Goal: Task Accomplishment & Management: Use online tool/utility

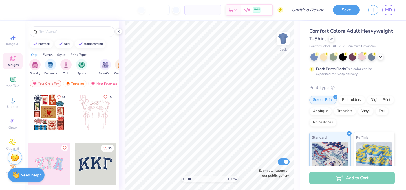
click at [362, 57] on div at bounding box center [361, 56] width 7 height 7
click at [326, 57] on div at bounding box center [323, 56] width 7 height 7
click at [381, 58] on icon at bounding box center [380, 56] width 5 height 5
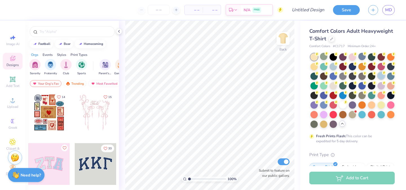
click at [382, 72] on icon at bounding box center [384, 73] width 4 height 4
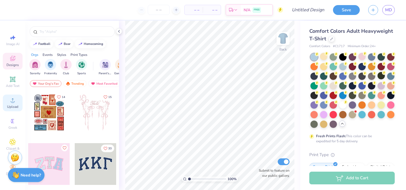
click at [13, 105] on span "Upload" at bounding box center [12, 106] width 11 height 5
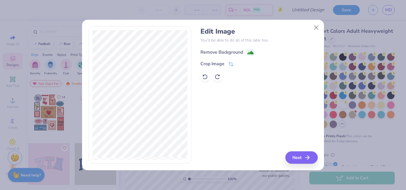
click at [228, 53] on div "Remove Background" at bounding box center [221, 52] width 43 height 7
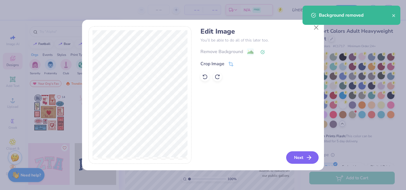
click at [294, 157] on button "Next" at bounding box center [302, 157] width 32 height 12
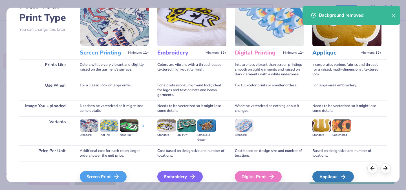
scroll to position [63, 0]
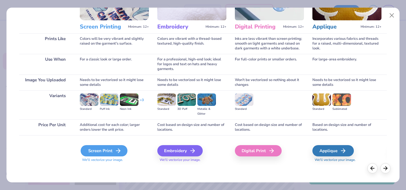
click at [109, 151] on div "Screen Print" at bounding box center [104, 150] width 47 height 11
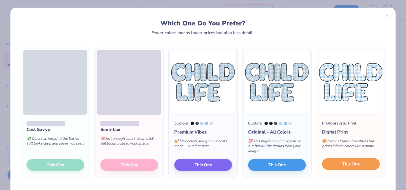
click at [340, 169] on button "This One" at bounding box center [351, 164] width 58 height 12
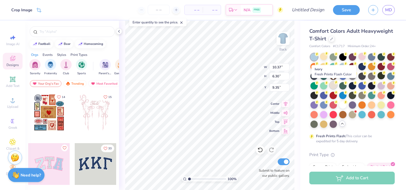
click at [333, 83] on div at bounding box center [332, 84] width 7 height 7
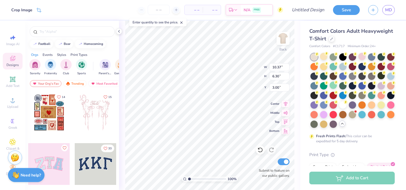
type input "3.00"
type input "7.98"
type input "4.84"
type input "4.24"
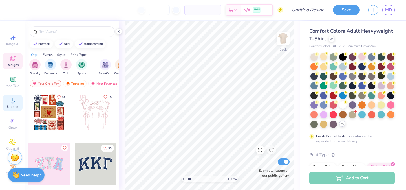
click at [12, 101] on circle at bounding box center [12, 101] width 3 height 3
click at [11, 101] on icon at bounding box center [13, 100] width 4 height 4
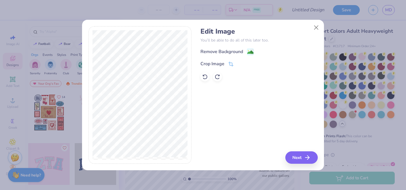
click at [234, 42] on p "You’ll be able to do all of this later too." at bounding box center [258, 40] width 117 height 6
click at [229, 52] on div "Remove Background" at bounding box center [221, 52] width 43 height 7
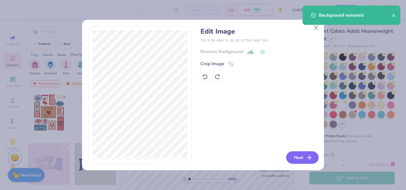
click at [304, 157] on button "Next" at bounding box center [302, 157] width 32 height 12
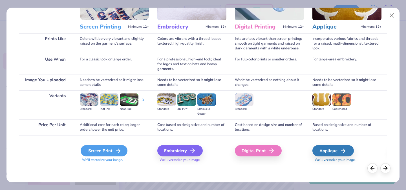
click at [105, 154] on div "Screen Print" at bounding box center [104, 150] width 47 height 11
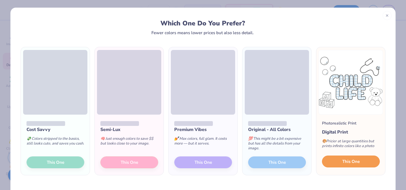
click at [346, 165] on button "This One" at bounding box center [351, 161] width 58 height 12
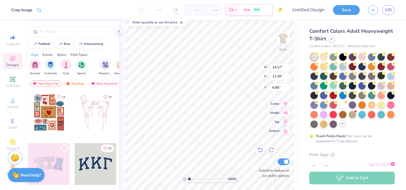
type input "10.17"
type input "8.17"
type input "2.22"
type input "11.55"
type input "9.28"
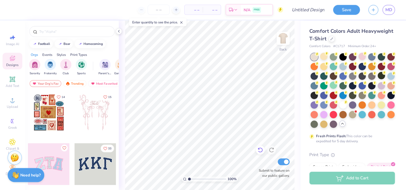
scroll to position [0, 0]
click at [382, 81] on icon at bounding box center [384, 82] width 4 height 4
click at [319, 56] on circle at bounding box center [317, 54] width 4 height 4
click at [340, 106] on div at bounding box center [342, 104] width 7 height 7
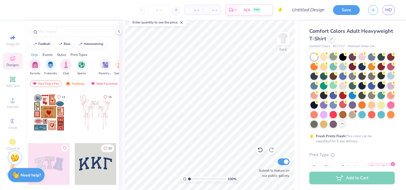
click at [336, 58] on div at bounding box center [332, 56] width 7 height 7
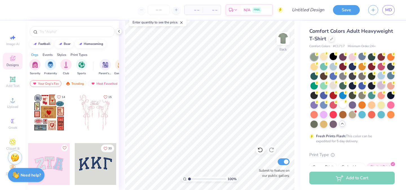
click at [382, 86] on div at bounding box center [380, 84] width 7 height 7
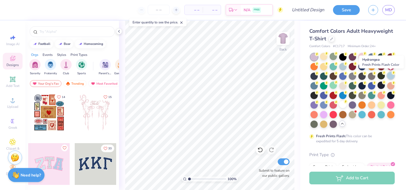
click at [394, 76] on div at bounding box center [390, 75] width 7 height 7
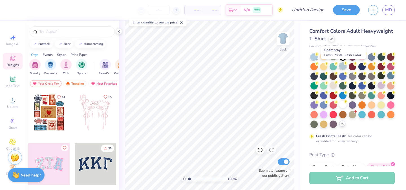
click at [343, 67] on div at bounding box center [342, 65] width 7 height 7
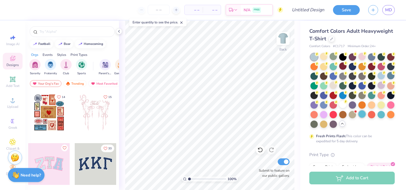
click at [361, 114] on div at bounding box center [361, 113] width 7 height 7
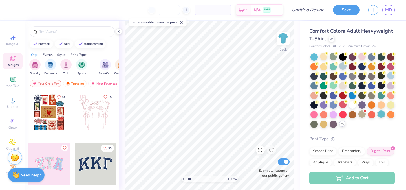
click at [379, 114] on div at bounding box center [380, 113] width 7 height 7
click at [343, 64] on icon at bounding box center [345, 63] width 4 height 4
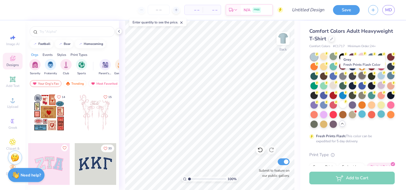
click at [362, 79] on div at bounding box center [361, 75] width 7 height 7
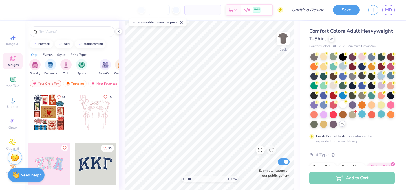
click at [379, 73] on div at bounding box center [380, 75] width 7 height 7
click at [343, 68] on div at bounding box center [342, 65] width 7 height 7
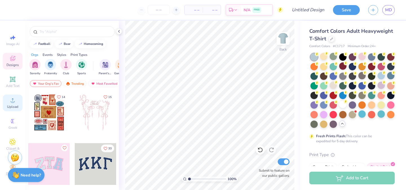
click at [16, 105] on span "Upload" at bounding box center [12, 106] width 11 height 5
click at [12, 99] on icon at bounding box center [12, 100] width 7 height 7
click at [14, 105] on span "Upload" at bounding box center [12, 106] width 11 height 5
click at [9, 99] on div "Upload" at bounding box center [13, 102] width 20 height 17
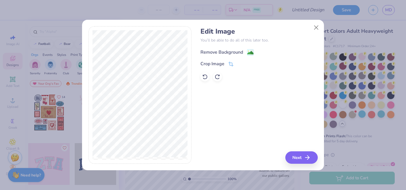
click at [226, 49] on div "Remove Background" at bounding box center [221, 52] width 43 height 7
click at [305, 159] on button "Next" at bounding box center [302, 157] width 32 height 12
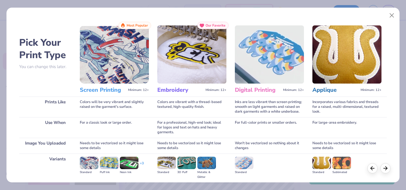
scroll to position [63, 0]
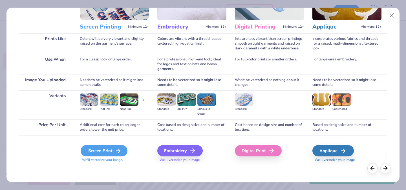
click at [89, 149] on div "Screen Print" at bounding box center [104, 150] width 47 height 11
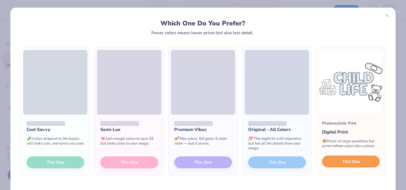
click at [339, 163] on button "This One" at bounding box center [351, 161] width 58 height 12
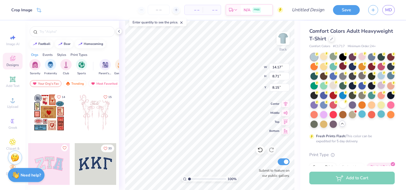
type input "3.79"
type input "12.33"
type input "7.58"
type input "2.19"
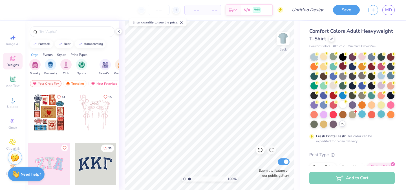
click at [38, 170] on div "Need help? Chat with us." at bounding box center [26, 174] width 37 height 14
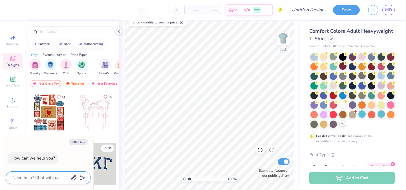
click at [39, 178] on textarea at bounding box center [40, 178] width 57 height 8
type textarea "f"
type textarea "x"
type textarea "fi"
type textarea "x"
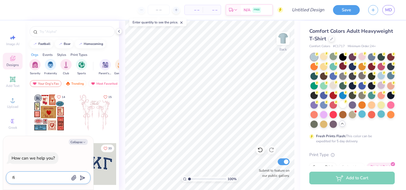
type textarea "fix"
type textarea "x"
type textarea "fix"
type textarea "x"
type textarea "fix t"
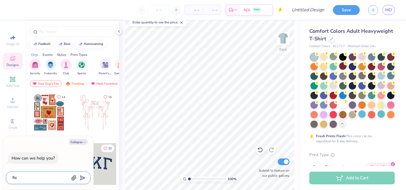
type textarea "x"
type textarea "fix th"
type textarea "x"
type textarea "fix the"
type textarea "x"
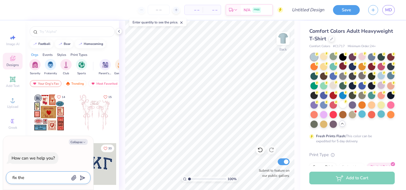
type textarea "fix the"
type textarea "x"
type textarea "fix the w"
type textarea "x"
type textarea "fix the wo"
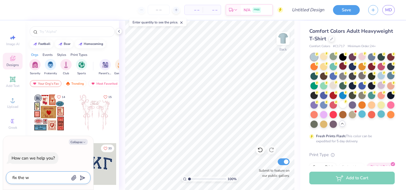
type textarea "x"
type textarea "fix the wor"
type textarea "x"
type textarea "fix the word"
type textarea "x"
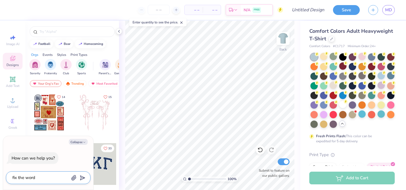
type textarea "fix the words"
type textarea "x"
type textarea "fix the words"
type textarea "x"
type textarea "fix the words"
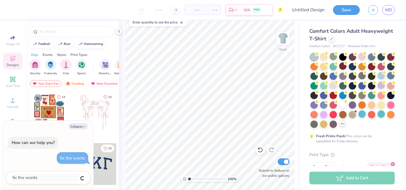
type textarea "x"
click at [80, 125] on button "Collapse" at bounding box center [78, 126] width 19 height 6
type textarea "x"
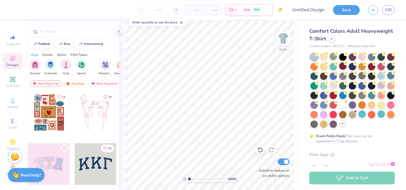
click at [15, 155] on img at bounding box center [15, 156] width 8 height 8
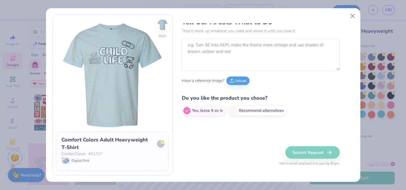
scroll to position [0, 0]
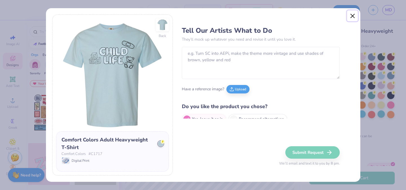
click at [354, 15] on button "Close" at bounding box center [352, 15] width 11 height 11
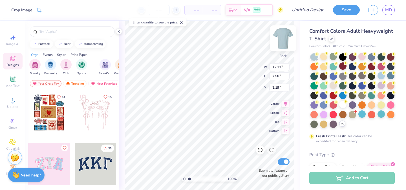
type input "2.16"
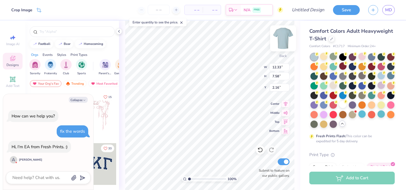
type textarea "x"
type input "2.18"
click at [257, 148] on icon at bounding box center [260, 150] width 6 height 6
type textarea "x"
type input "2.16"
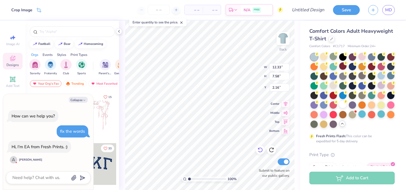
type textarea "x"
type input "2.22"
type textarea "x"
type input "2.21"
click at [44, 180] on textarea at bounding box center [40, 178] width 57 height 8
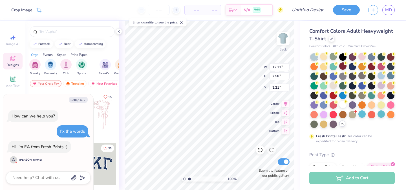
click at [53, 171] on div at bounding box center [48, 177] width 85 height 13
click at [55, 169] on div "Collapse How can we help you? fix the words Hi, I'm EA from Fresh Prints. :) A …" at bounding box center [48, 142] width 90 height 96
click at [55, 176] on textarea at bounding box center [40, 178] width 57 height 8
type textarea "x"
type textarea "w"
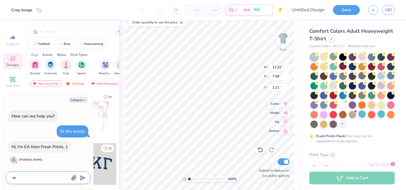
type textarea "x"
type textarea "wh"
type textarea "x"
type textarea "why"
type textarea "x"
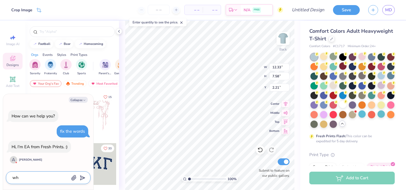
type textarea "w"
type textarea "x"
type textarea "t"
type textarea "x"
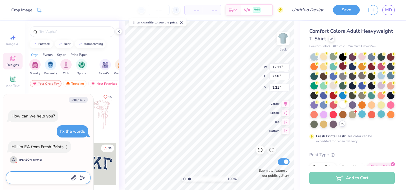
type textarea "th"
type textarea "x"
type textarea "the"
type textarea "x"
type textarea "the"
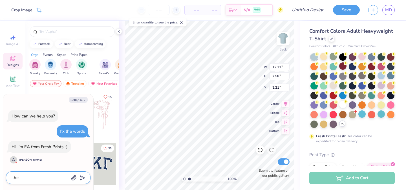
type textarea "x"
type textarea "the wo"
type textarea "x"
type textarea "the wor"
type textarea "x"
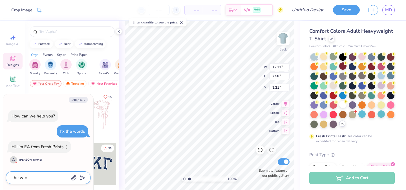
type textarea "the word"
type textarea "x"
type textarea "the words"
type textarea "x"
type textarea "the words"
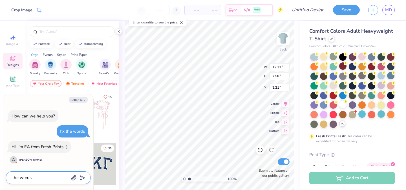
type textarea "x"
type textarea "the words g"
type textarea "x"
type textarea "the words go"
type textarea "x"
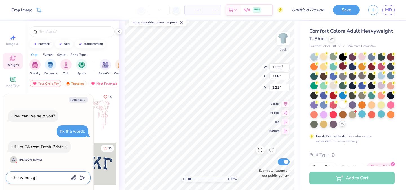
type textarea "the words got"
type textarea "x"
type textarea "the words got"
type textarea "x"
type textarea "the words got m"
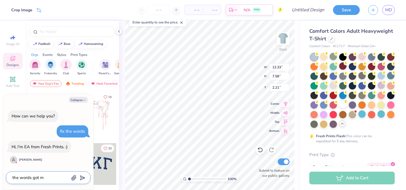
type textarea "x"
type textarea "the words got me"
type textarea "x"
type textarea "the words got mes"
type textarea "x"
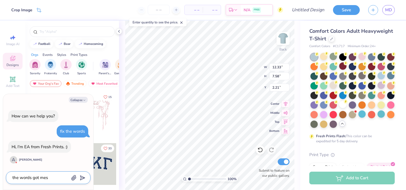
type textarea "the words got mess"
type textarea "x"
type textarea "the words got messe"
type textarea "x"
type textarea "the words got messes"
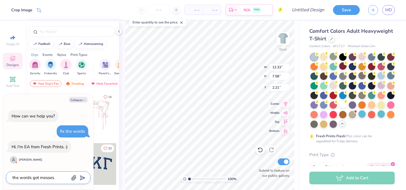
type textarea "x"
type textarea "the words got messe"
type textarea "x"
type textarea "the words got messed"
type textarea "x"
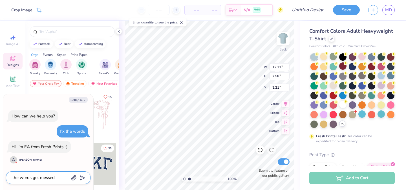
type textarea "the words got messed"
type textarea "x"
type textarea "the words got messed u"
type textarea "x"
type textarea "the words got messed up"
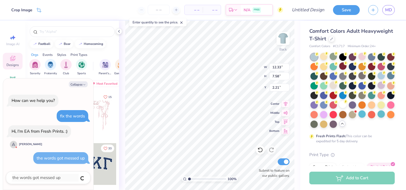
type textarea "x"
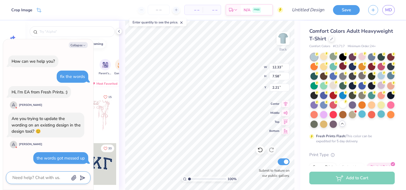
click at [46, 180] on textarea at bounding box center [40, 178] width 57 height 8
type textarea "x"
type textarea "y"
type textarea "x"
type textarea "ye"
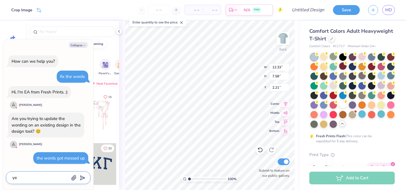
type textarea "x"
type textarea "yes"
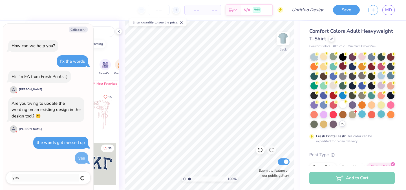
type textarea "x"
click at [81, 28] on button "Collapse" at bounding box center [78, 29] width 19 height 6
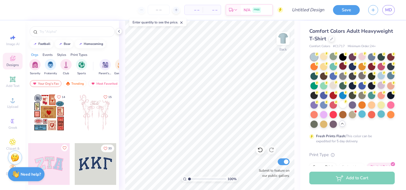
click at [31, 174] on strong "Need help?" at bounding box center [31, 173] width 20 height 5
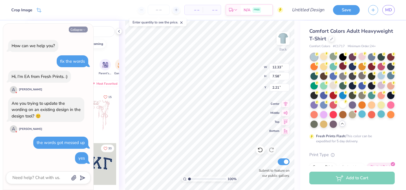
click at [81, 31] on button "Collapse" at bounding box center [78, 29] width 19 height 6
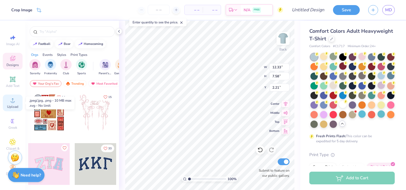
click at [9, 102] on icon at bounding box center [12, 100] width 7 height 7
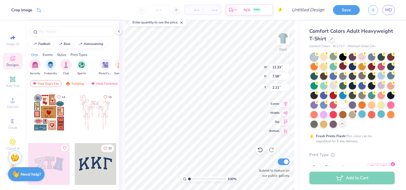
click at [28, 172] on strong "Need help?" at bounding box center [31, 173] width 20 height 5
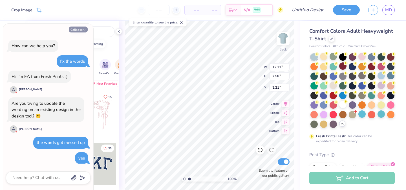
click at [76, 29] on button "Collapse" at bounding box center [78, 29] width 19 height 6
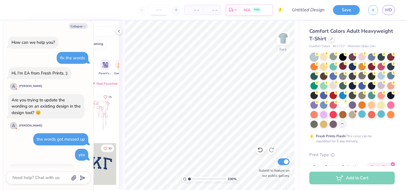
scroll to position [56, 0]
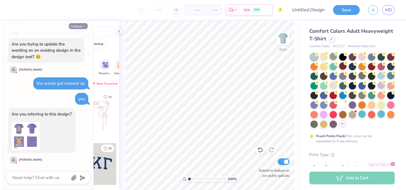
click at [83, 28] on icon "button" at bounding box center [84, 26] width 3 height 3
type textarea "x"
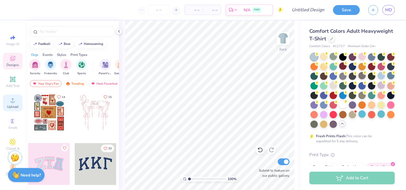
click at [12, 103] on div "Upload" at bounding box center [13, 102] width 20 height 17
click at [10, 97] on icon at bounding box center [12, 100] width 7 height 7
click at [13, 101] on circle at bounding box center [12, 101] width 3 height 3
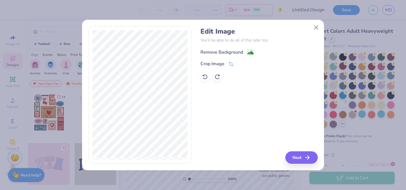
click at [234, 52] on div "Remove Background" at bounding box center [221, 52] width 43 height 7
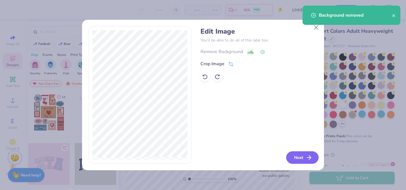
click at [302, 158] on button "Next" at bounding box center [302, 157] width 32 height 12
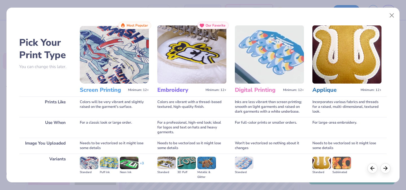
scroll to position [63, 0]
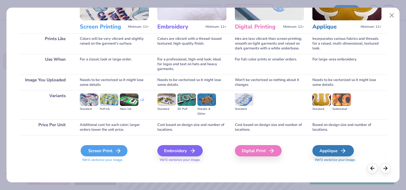
click at [103, 152] on div "Screen Print" at bounding box center [104, 150] width 47 height 11
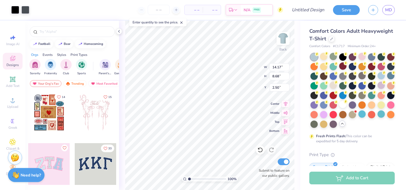
type input "2.50"
type input "12.90"
type input "7.90"
type input "2.46"
click at [11, 107] on span "Upload" at bounding box center [12, 106] width 11 height 5
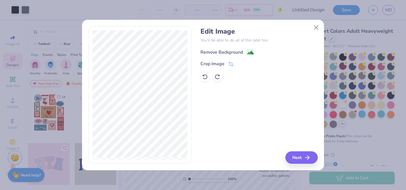
click at [231, 53] on div "Remove Background" at bounding box center [221, 52] width 43 height 7
click at [300, 157] on button "Next" at bounding box center [302, 157] width 32 height 12
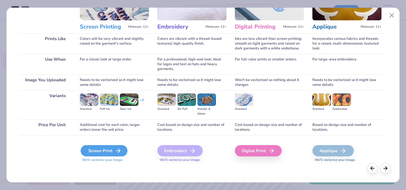
click at [100, 154] on div "Screen Print" at bounding box center [104, 150] width 47 height 11
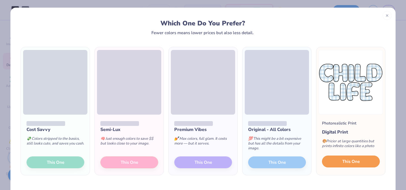
click at [343, 163] on span "This One" at bounding box center [350, 161] width 17 height 6
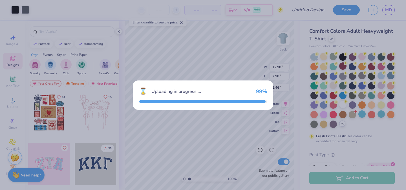
type input "10.37"
type input "6.08"
type input "9.46"
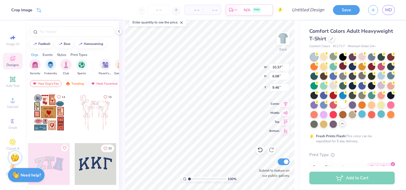
type input "7.47"
type input "4.38"
type input "3.88"
type input "4.22"
type input "8.33"
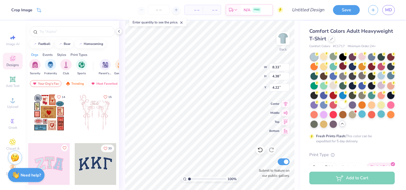
type input "4.89"
click at [275, 123] on div "Top" at bounding box center [279, 120] width 20 height 7
click at [260, 147] on icon at bounding box center [259, 149] width 5 height 5
type input "3.96"
type input "13.13"
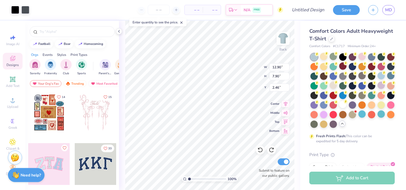
type input "8.04"
type input "2.31"
type input "2.38"
type input "7.56"
type input "4.44"
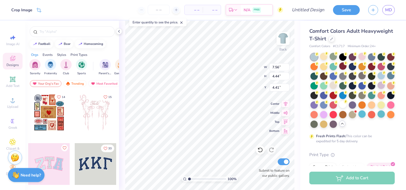
type input "4.19"
type input "13.13"
type input "8.04"
type input "2.38"
type input "12.50"
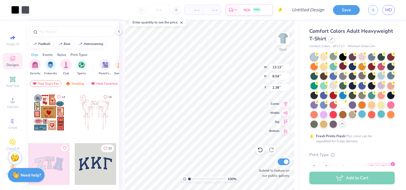
type input "7.66"
type input "2.32"
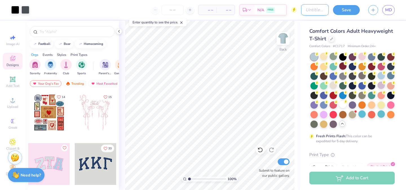
click at [311, 10] on input "Design Title" at bounding box center [315, 9] width 28 height 11
type input "clsa merch final?"
click at [350, 5] on button "Save" at bounding box center [346, 9] width 27 height 10
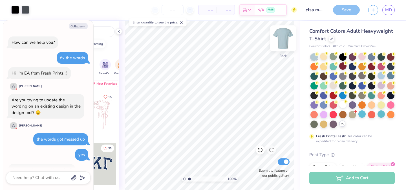
scroll to position [83, 0]
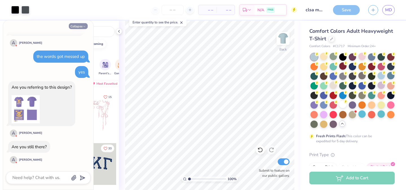
click at [77, 24] on button "Collapse" at bounding box center [78, 26] width 19 height 6
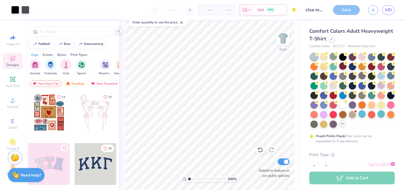
click at [121, 30] on icon at bounding box center [119, 31] width 5 height 5
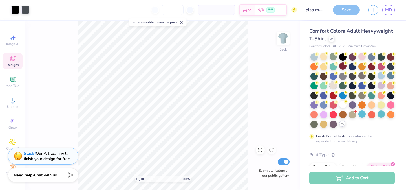
click at [334, 85] on div at bounding box center [332, 84] width 7 height 7
click at [322, 57] on div "Almost there" at bounding box center [215, 105] width 380 height 169
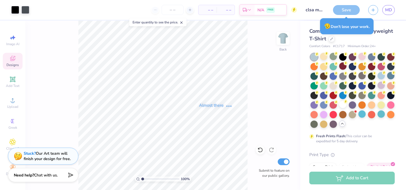
click at [292, 53] on div "Almost there" at bounding box center [215, 105] width 380 height 169
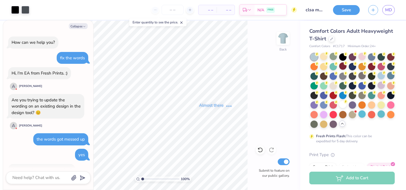
scroll to position [104, 0]
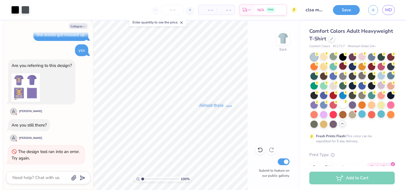
click at [268, 65] on div "Almost there" at bounding box center [215, 105] width 380 height 169
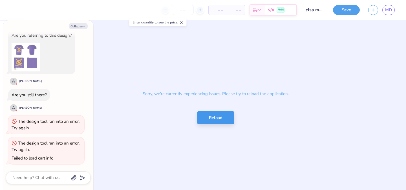
click at [225, 115] on button "Reload" at bounding box center [215, 117] width 37 height 13
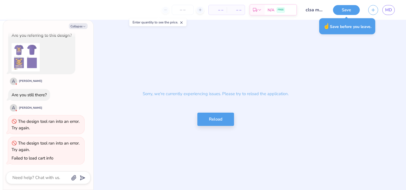
click at [261, 109] on div "Sorry, we're currently experiencing issues. Please try to reload the applicatio…" at bounding box center [215, 105] width 380 height 169
click at [206, 99] on p "Sorry, we're currently experiencing issues. Please try to reload the applicatio…" at bounding box center [215, 94] width 157 height 18
click at [210, 117] on button "Reload" at bounding box center [215, 117] width 37 height 13
type textarea "x"
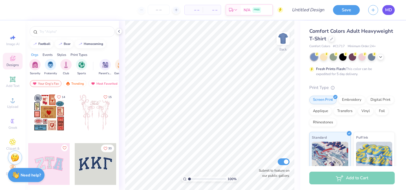
click at [389, 11] on span "MD" at bounding box center [388, 10] width 7 height 6
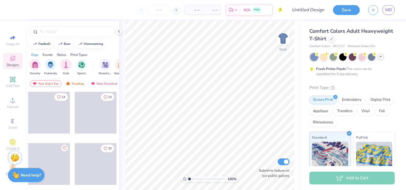
click at [380, 58] on icon at bounding box center [380, 56] width 5 height 5
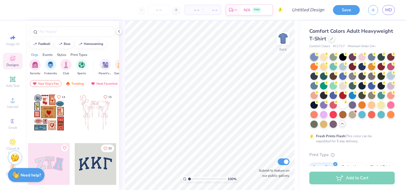
click at [392, 79] on div at bounding box center [352, 90] width 84 height 74
click at [342, 68] on div at bounding box center [342, 65] width 7 height 7
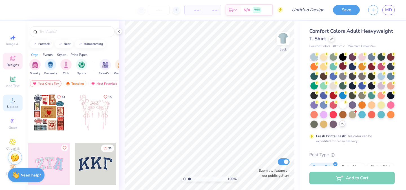
click at [12, 105] on span "Upload" at bounding box center [12, 106] width 11 height 5
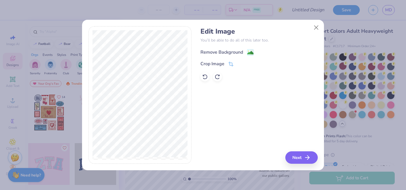
click at [228, 50] on div "Remove Background" at bounding box center [221, 52] width 43 height 7
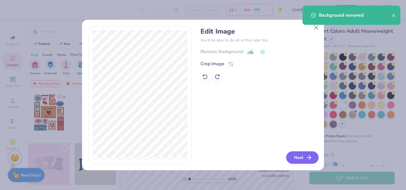
click at [303, 157] on button "Next" at bounding box center [302, 157] width 32 height 12
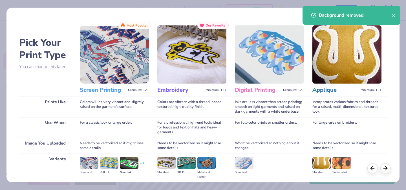
scroll to position [63, 0]
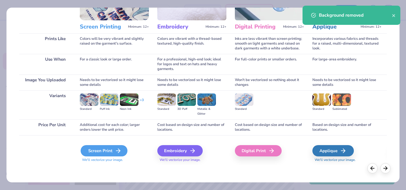
click at [109, 152] on div "Screen Print" at bounding box center [104, 150] width 47 height 11
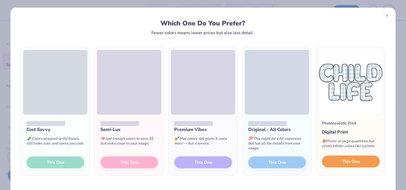
click at [339, 166] on button "This One" at bounding box center [351, 161] width 58 height 12
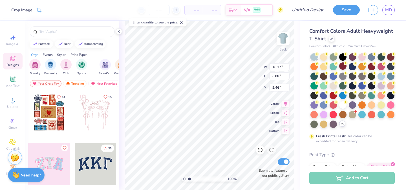
type input "3.38"
type input "8.07"
type input "4.73"
type input "3.54"
click at [13, 101] on circle at bounding box center [12, 101] width 3 height 3
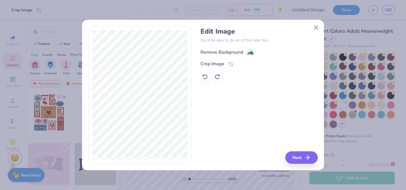
click at [239, 49] on div "Remove Background" at bounding box center [221, 52] width 43 height 7
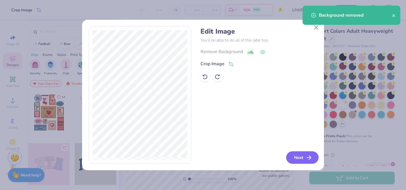
click at [297, 159] on button "Next" at bounding box center [302, 157] width 32 height 12
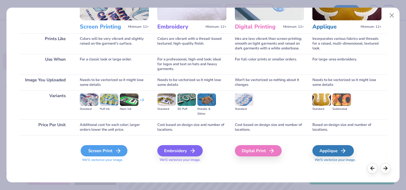
click at [109, 151] on div "Screen Print" at bounding box center [104, 150] width 47 height 11
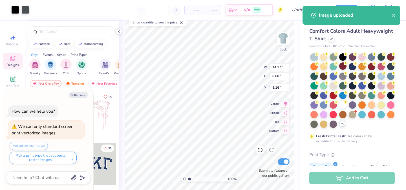
type textarea "x"
type input "8.03"
type input "4.69"
type input "3.57"
type textarea "x"
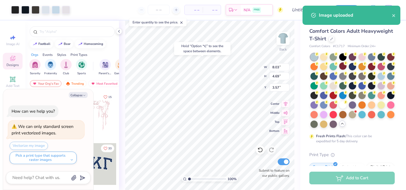
type input "3.47"
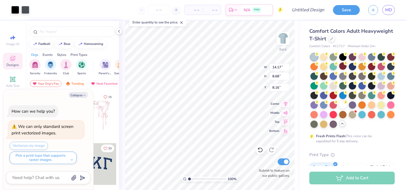
type textarea "x"
type input "1.96"
type textarea "x"
type input "11.22"
type input "6.87"
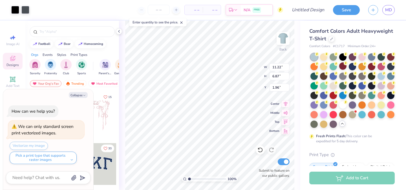
type textarea "x"
type input "2.15"
type textarea "x"
type input "11.68"
type input "7.15"
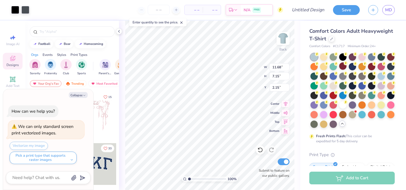
type textarea "x"
type input "2.43"
click at [118, 137] on div "14 15 33 10 18 17 11 Aggie Zabek Alpha Delta Pi, University of Arkansas at Faye…" at bounding box center [72, 150] width 94 height 119
click at [48, 112] on div "How can we help you?" at bounding box center [33, 111] width 43 height 6
click at [76, 96] on button "Collapse" at bounding box center [78, 95] width 19 height 6
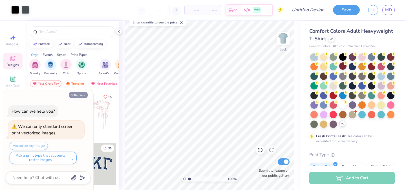
type textarea "x"
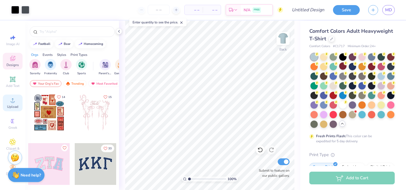
click at [17, 101] on div "Upload" at bounding box center [13, 102] width 20 height 17
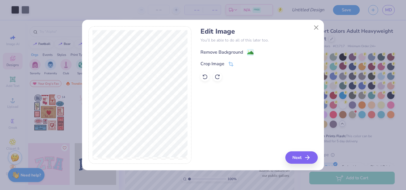
click at [228, 55] on div "Remove Background" at bounding box center [221, 52] width 43 height 7
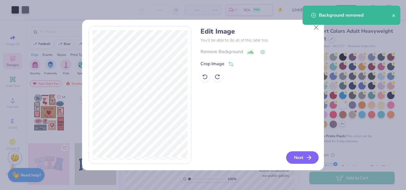
click at [294, 156] on button "Next" at bounding box center [302, 157] width 32 height 12
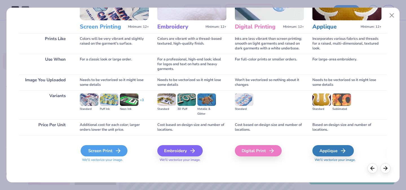
click at [105, 148] on div "Screen Print" at bounding box center [104, 150] width 47 height 11
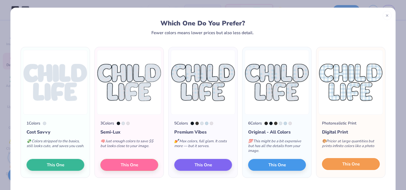
click at [346, 167] on button "This One" at bounding box center [351, 164] width 58 height 12
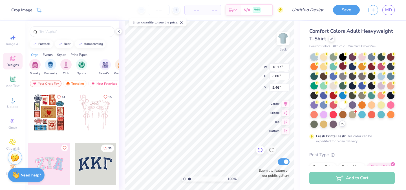
type input "8.33"
type input "4.88"
type input "3.83"
type input "7.22"
type input "4.23"
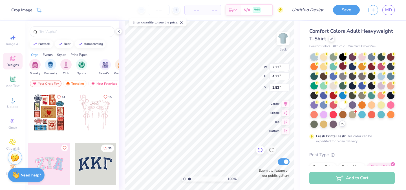
type input "3.89"
type input "11.68"
type input "7.15"
type input "2.43"
type input "7.22"
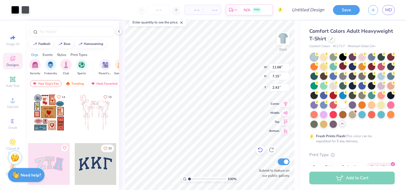
type input "4.23"
type input "3.89"
type input "11.68"
type input "7.15"
type input "2.43"
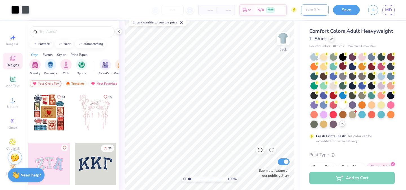
click at [316, 8] on input "Design Title" at bounding box center [315, 9] width 28 height 11
type input "clsa merch final?"
click at [337, 12] on button "Save" at bounding box center [346, 9] width 27 height 10
click at [351, 12] on div "Save" at bounding box center [346, 10] width 27 height 10
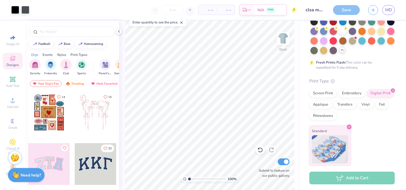
scroll to position [0, 0]
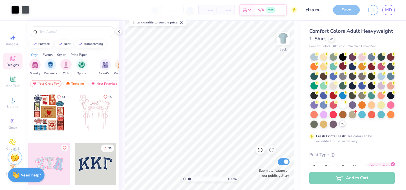
click at [342, 12] on div "Save" at bounding box center [346, 10] width 27 height 10
click at [388, 12] on span "MD" at bounding box center [388, 10] width 7 height 6
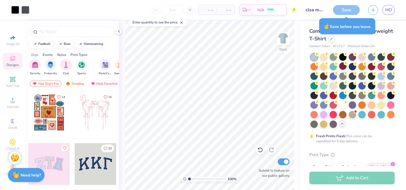
click at [347, 10] on div "Save" at bounding box center [346, 10] width 27 height 10
click at [348, 18] on div "☝️ Save before you leave." at bounding box center [347, 26] width 56 height 16
click at [348, 28] on div "☝️ Save before you leave." at bounding box center [347, 26] width 56 height 16
click at [343, 8] on div "Save" at bounding box center [346, 10] width 27 height 10
click at [119, 31] on icon at bounding box center [119, 31] width 5 height 5
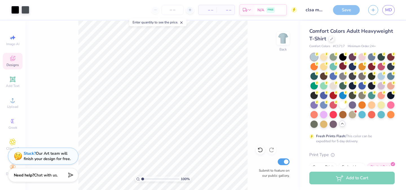
click at [342, 12] on div "Save" at bounding box center [346, 10] width 27 height 10
click at [321, 10] on input "clsa merch final?" at bounding box center [315, 9] width 28 height 11
click at [279, 57] on div "100 % Back Submit to feature on our public gallery." at bounding box center [162, 105] width 275 height 169
click at [350, 13] on div "Save" at bounding box center [346, 10] width 27 height 10
click at [336, 84] on div at bounding box center [332, 84] width 7 height 7
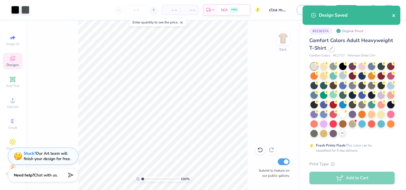
click at [394, 14] on icon "close" at bounding box center [394, 15] width 4 height 5
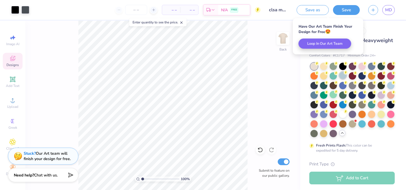
click at [341, 75] on div at bounding box center [342, 75] width 7 height 7
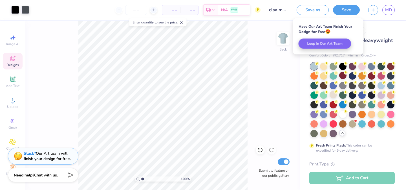
click at [384, 48] on div "Comfort Colors Adult Heavyweight T-Shirt" at bounding box center [351, 44] width 85 height 15
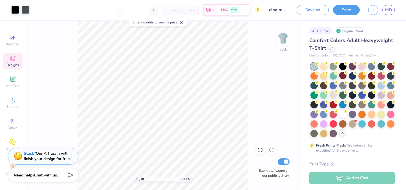
click at [266, 119] on div "100 % Back Submit to feature on our public gallery." at bounding box center [162, 105] width 275 height 169
click at [390, 9] on span "MD" at bounding box center [388, 10] width 7 height 6
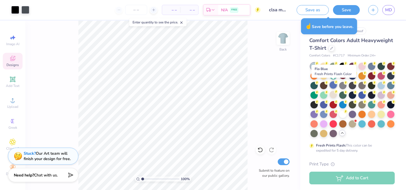
click at [333, 87] on div at bounding box center [332, 84] width 7 height 7
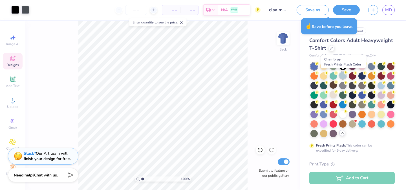
click at [343, 75] on div at bounding box center [342, 75] width 7 height 7
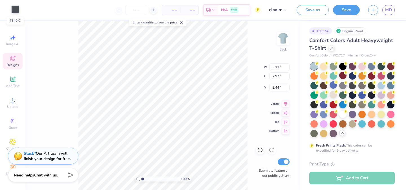
click at [14, 10] on div at bounding box center [15, 9] width 8 height 8
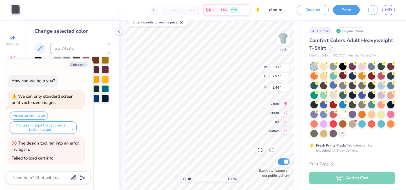
click at [37, 59] on div "Collapse How can we help you? We can only standard screen print vectorized imag…" at bounding box center [48, 124] width 90 height 131
click at [75, 65] on button "Collapse" at bounding box center [78, 64] width 19 height 6
type textarea "x"
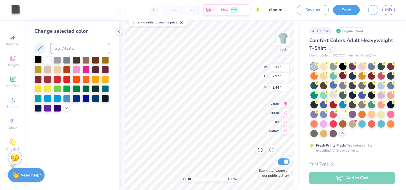
click at [37, 59] on div at bounding box center [37, 59] width 7 height 7
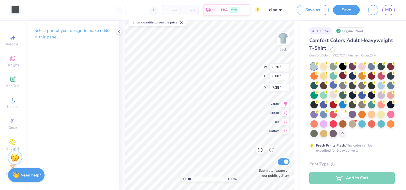
click at [17, 9] on div at bounding box center [15, 9] width 8 height 8
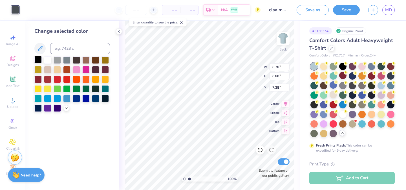
click at [37, 60] on div at bounding box center [37, 59] width 7 height 7
type input "3.13"
type input "2.97"
type input "5.44"
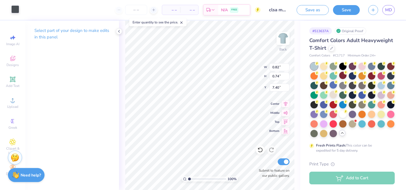
click at [12, 10] on div at bounding box center [15, 9] width 8 height 8
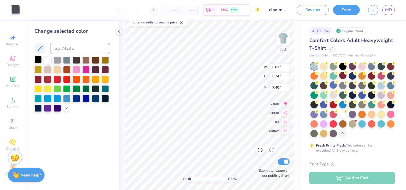
click at [39, 58] on div at bounding box center [37, 59] width 7 height 7
click at [37, 60] on div at bounding box center [37, 59] width 7 height 7
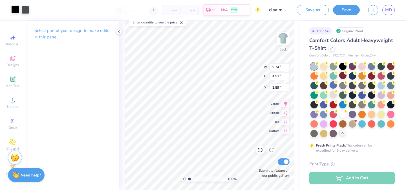
click at [15, 10] on div at bounding box center [15, 9] width 8 height 8
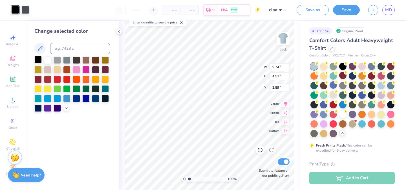
click at [38, 60] on div at bounding box center [37, 59] width 7 height 7
click at [123, 121] on div "100 % Back W 9.74 9.74 " H 4.52 4.52 " Y 3.89 3.89 " Center Middle Top Bottom S…" at bounding box center [209, 105] width 181 height 169
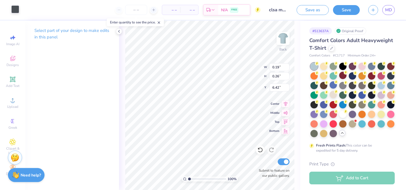
click at [13, 10] on div at bounding box center [15, 9] width 8 height 8
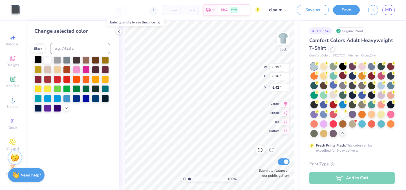
click at [40, 61] on div at bounding box center [37, 59] width 7 height 7
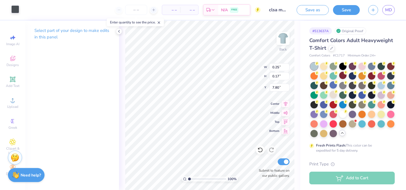
click at [19, 11] on div at bounding box center [15, 9] width 8 height 8
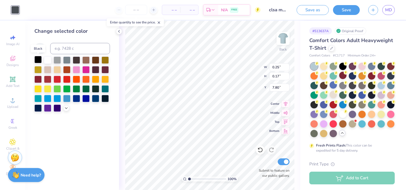
click at [39, 62] on div at bounding box center [37, 59] width 7 height 7
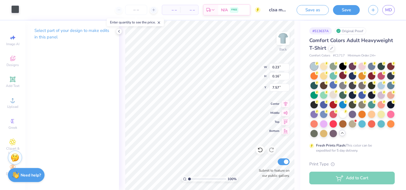
click at [18, 11] on div at bounding box center [15, 9] width 8 height 8
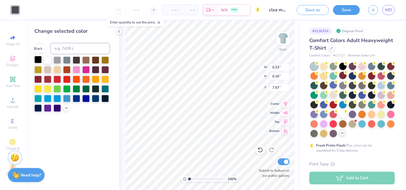
click at [39, 59] on div at bounding box center [37, 59] width 7 height 7
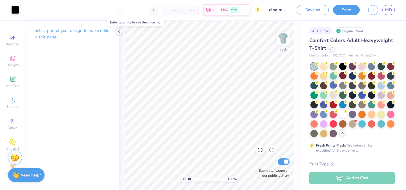
click at [120, 33] on icon at bounding box center [119, 31] width 5 height 5
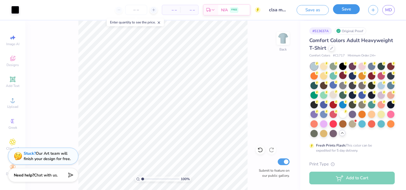
click at [350, 8] on button "Save" at bounding box center [346, 9] width 27 height 10
